Goal: Task Accomplishment & Management: Use online tool/utility

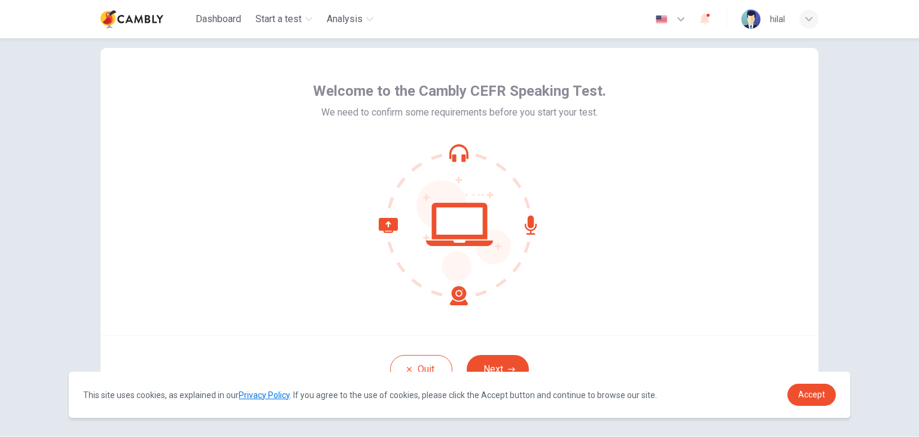
scroll to position [23, 0]
click at [814, 390] on span "Accept" at bounding box center [811, 395] width 27 height 10
click at [809, 396] on span "Accept" at bounding box center [811, 395] width 27 height 10
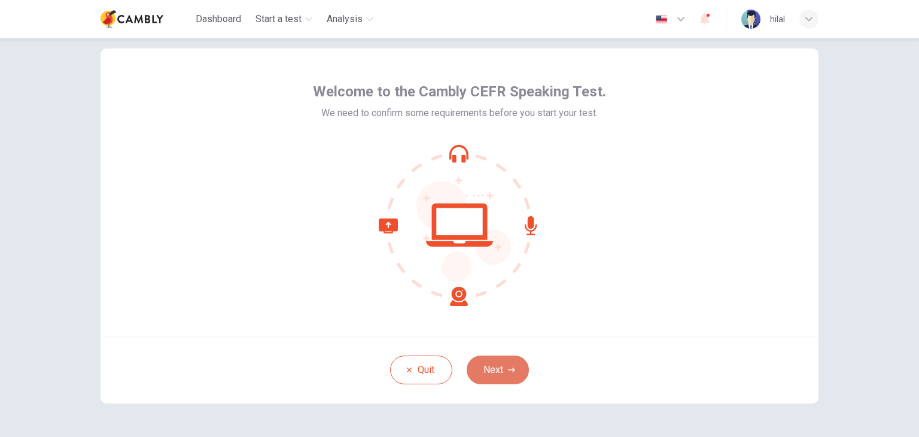
click at [491, 367] on button "Next" at bounding box center [498, 369] width 62 height 29
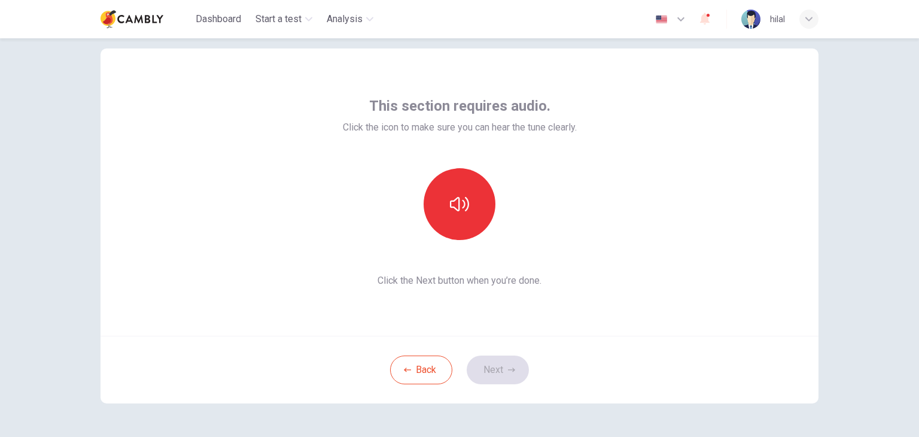
click at [571, 250] on div "This section requires audio. Click the icon to make sure you can hear the tune …" at bounding box center [460, 191] width 234 height 191
click at [455, 208] on icon "button" at bounding box center [459, 203] width 19 height 19
click at [494, 361] on button "Next" at bounding box center [498, 369] width 62 height 29
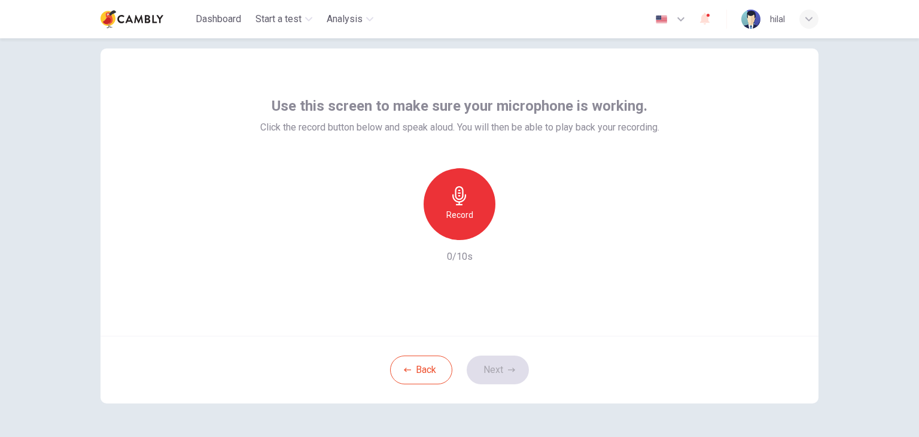
click at [857, 160] on div "Use this screen to make sure your microphone is working. Click the record butto…" at bounding box center [459, 237] width 919 height 399
click at [446, 209] on h6 "Record" at bounding box center [459, 215] width 27 height 14
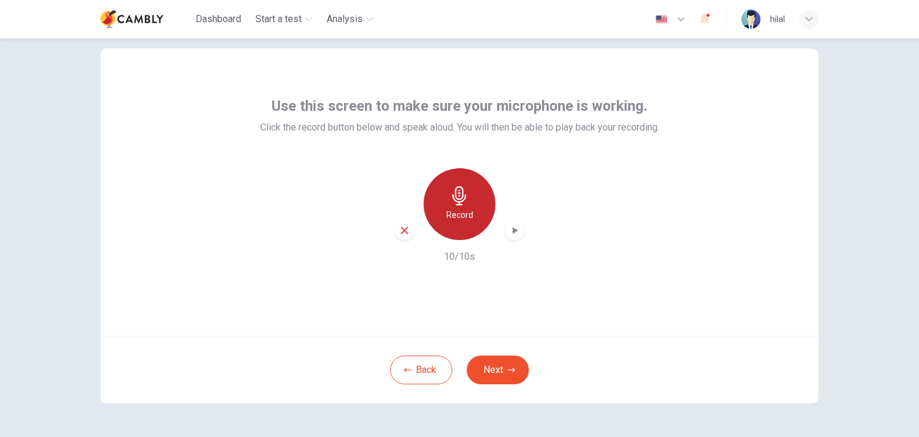
click at [460, 190] on icon "button" at bounding box center [459, 195] width 14 height 19
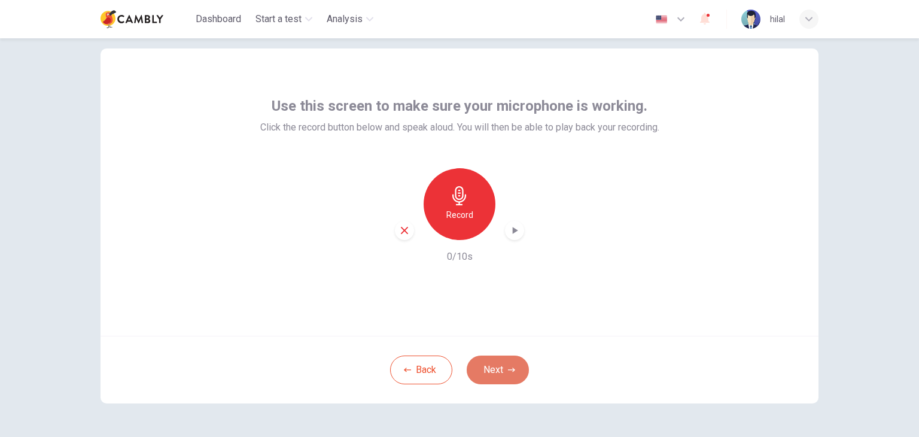
click at [485, 369] on button "Next" at bounding box center [498, 369] width 62 height 29
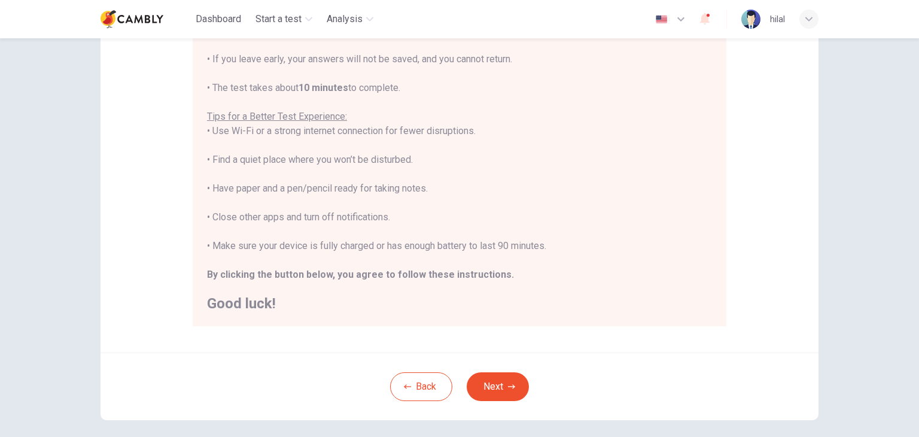
scroll to position [229, 0]
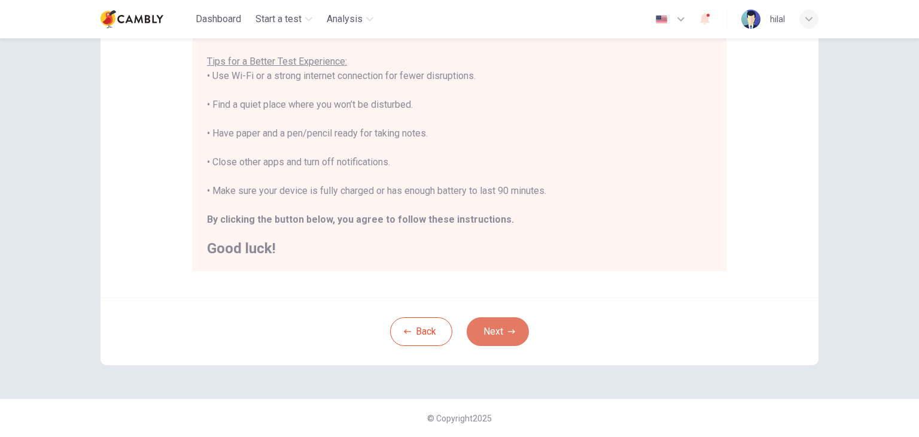
click at [501, 329] on button "Next" at bounding box center [498, 331] width 62 height 29
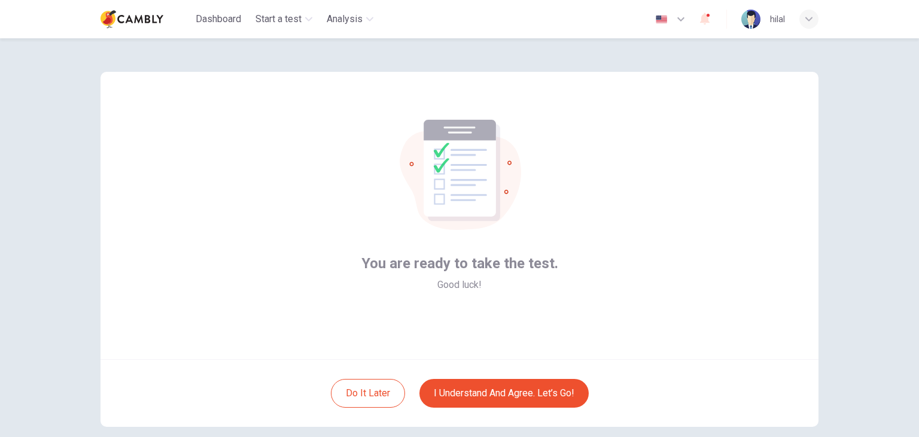
scroll to position [54, 0]
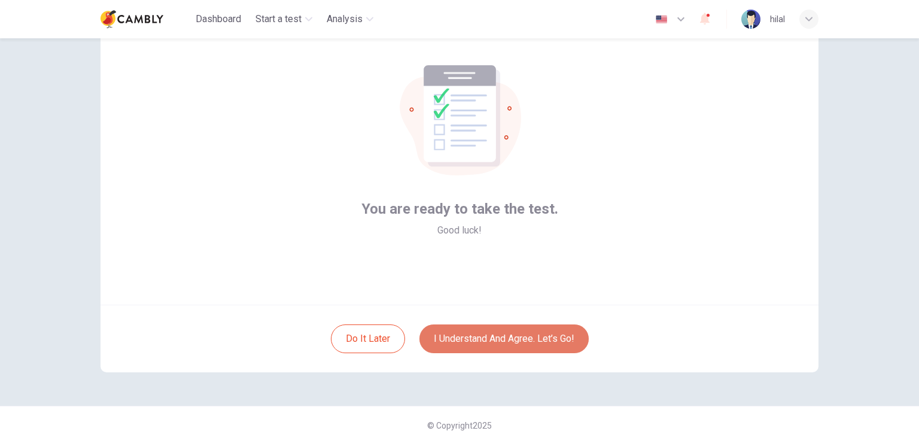
click at [488, 338] on button "I understand and agree. Let’s go!" at bounding box center [503, 338] width 169 height 29
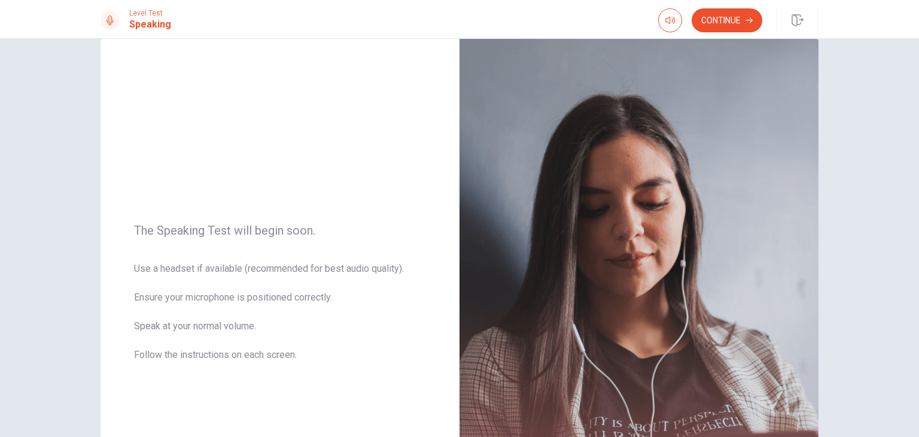
scroll to position [22, 0]
click at [663, 18] on button "button" at bounding box center [670, 20] width 24 height 24
click at [716, 19] on button "Continue" at bounding box center [727, 20] width 71 height 24
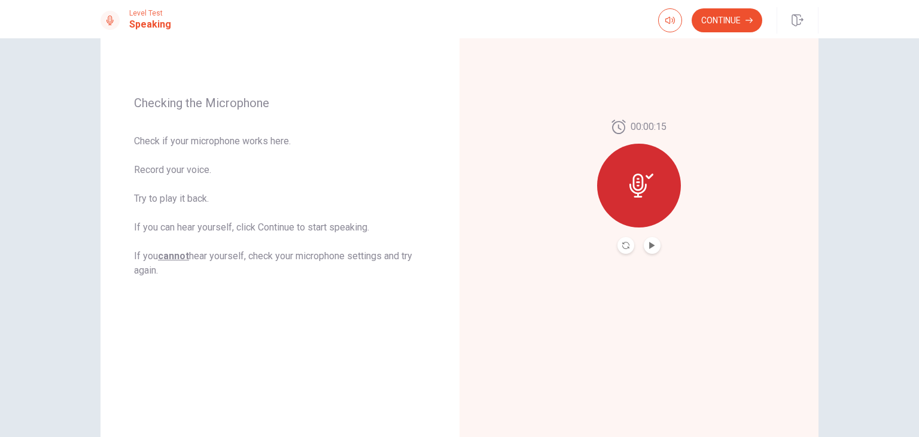
scroll to position [135, 0]
click at [633, 189] on icon at bounding box center [642, 187] width 24 height 24
click at [632, 181] on icon at bounding box center [642, 187] width 24 height 24
click at [650, 244] on icon "Play Audio" at bounding box center [652, 246] width 7 height 7
click at [650, 244] on icon "Pause Audio" at bounding box center [652, 246] width 6 height 7
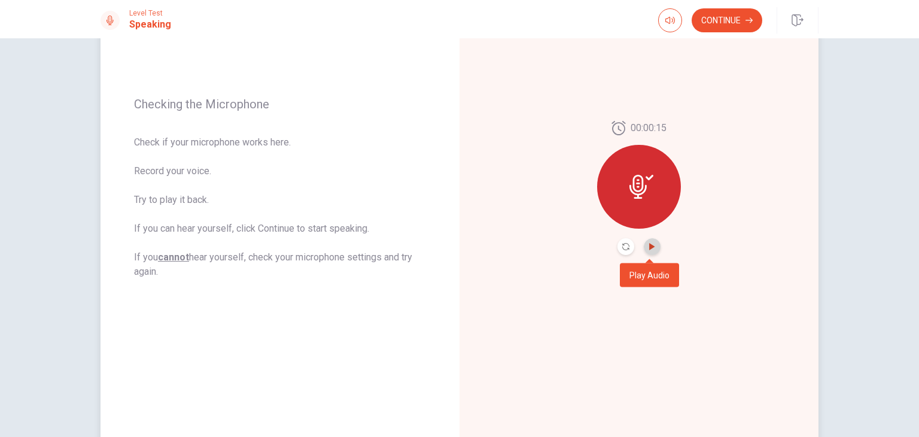
click at [650, 244] on icon "Play Audio" at bounding box center [652, 246] width 7 height 7
click at [650, 244] on icon "Pause Audio" at bounding box center [652, 246] width 6 height 7
click at [650, 244] on icon "Play Audio" at bounding box center [652, 246] width 7 height 7
click at [627, 243] on button "Record Again" at bounding box center [626, 246] width 17 height 17
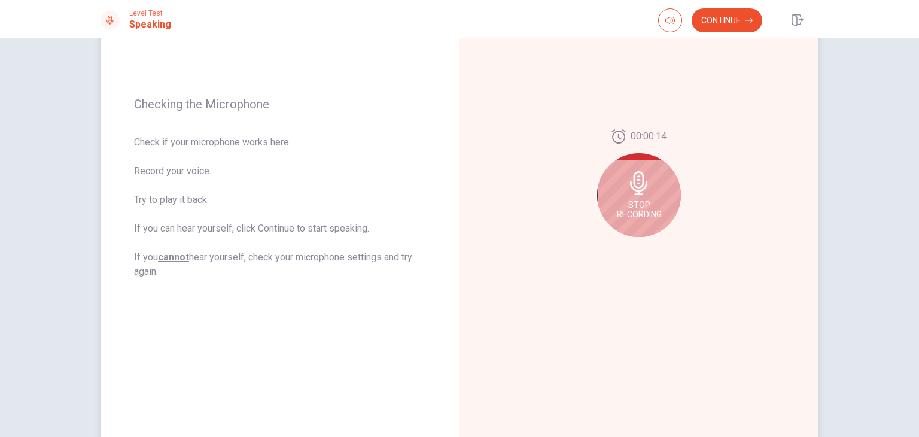
click at [641, 187] on icon at bounding box center [638, 183] width 17 height 24
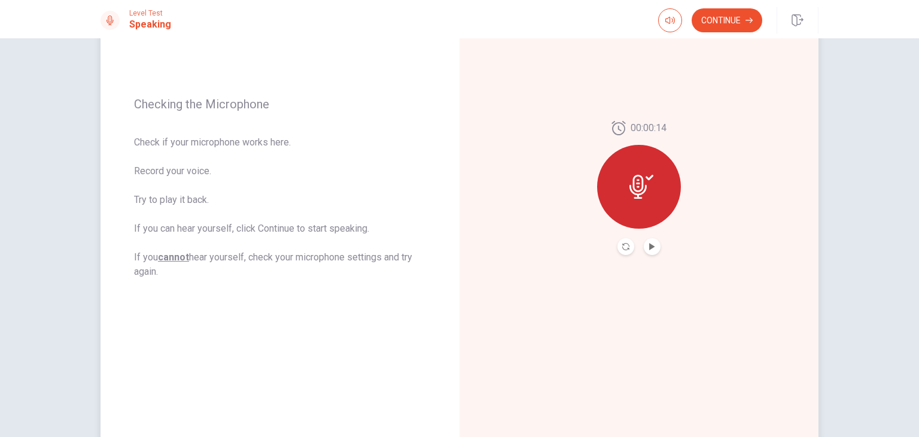
click at [641, 187] on icon at bounding box center [642, 187] width 24 height 24
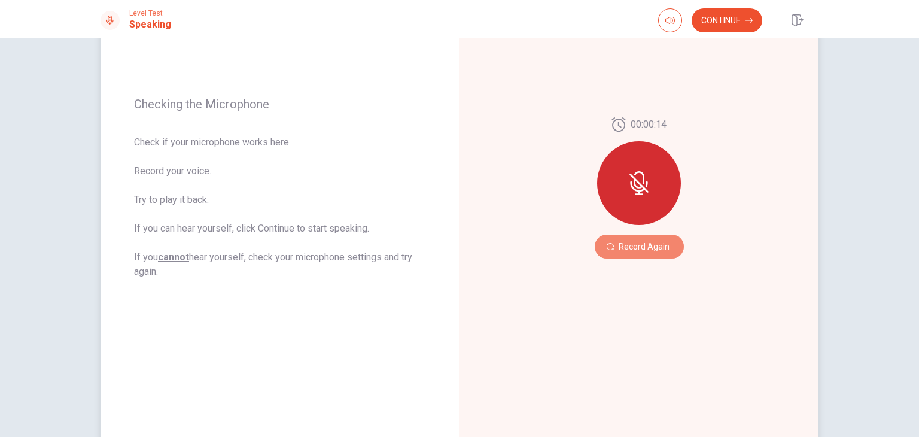
click at [627, 250] on button "Record Again" at bounding box center [639, 247] width 89 height 24
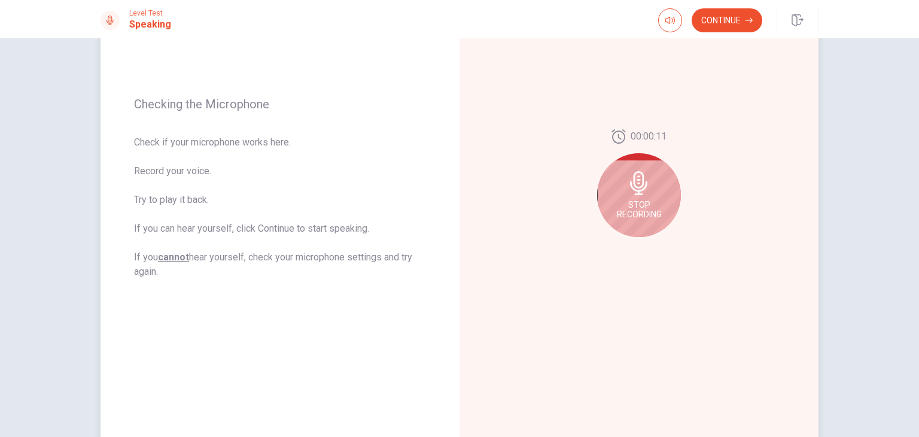
click at [637, 203] on span "Stop Recording" at bounding box center [639, 209] width 45 height 19
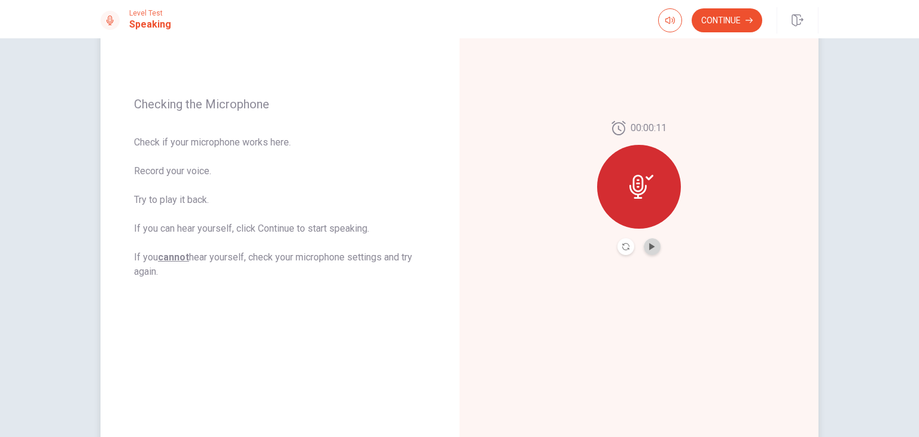
click at [645, 253] on button "Play Audio" at bounding box center [652, 246] width 17 height 17
click at [726, 23] on button "Continue" at bounding box center [727, 20] width 71 height 24
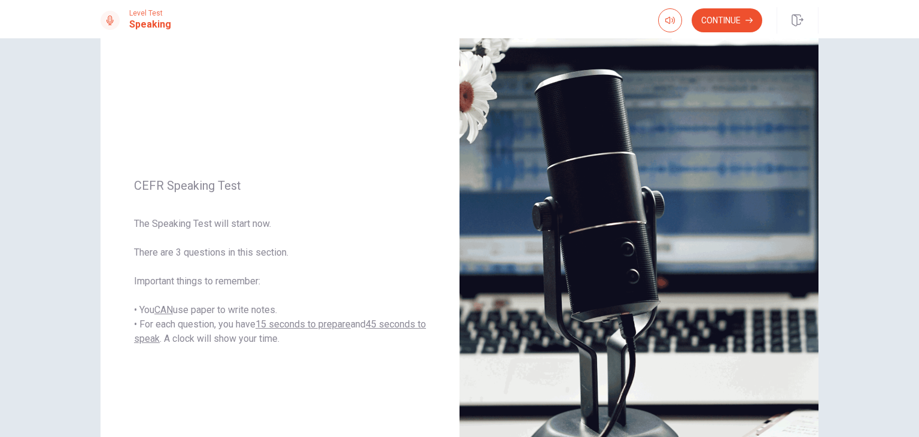
scroll to position [58, 0]
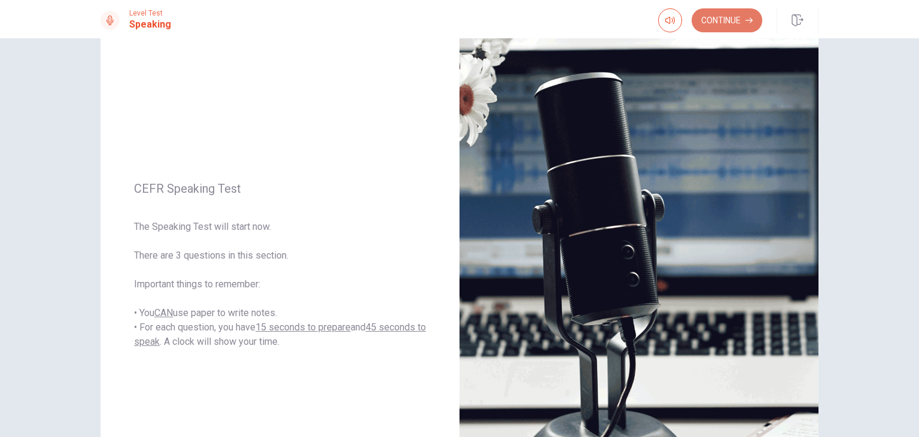
click at [722, 21] on button "Continue" at bounding box center [727, 20] width 71 height 24
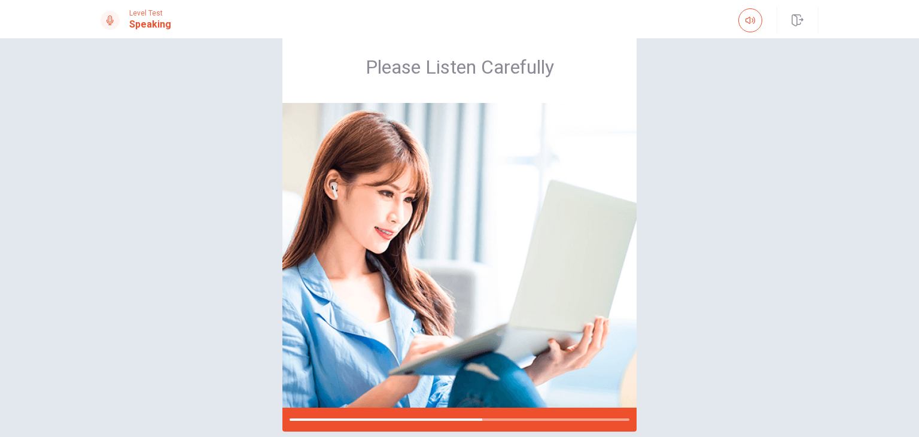
scroll to position [0, 0]
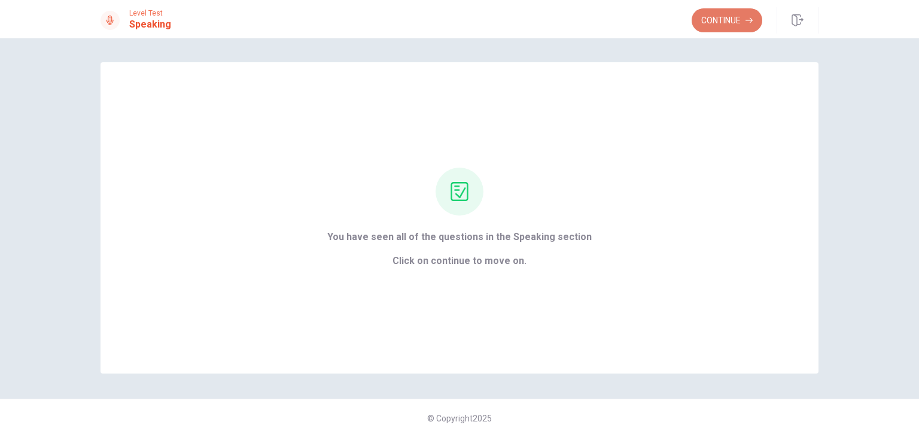
click at [727, 13] on button "Continue" at bounding box center [727, 20] width 71 height 24
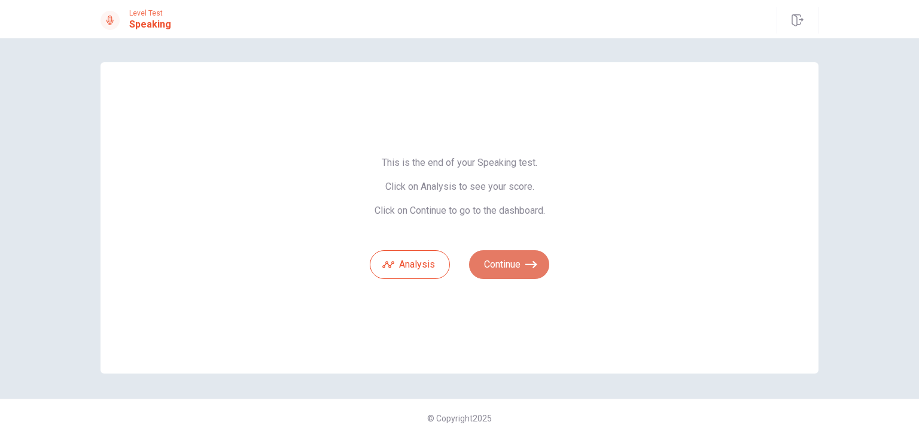
click at [506, 267] on button "Continue" at bounding box center [509, 264] width 80 height 29
